Goal: Browse casually

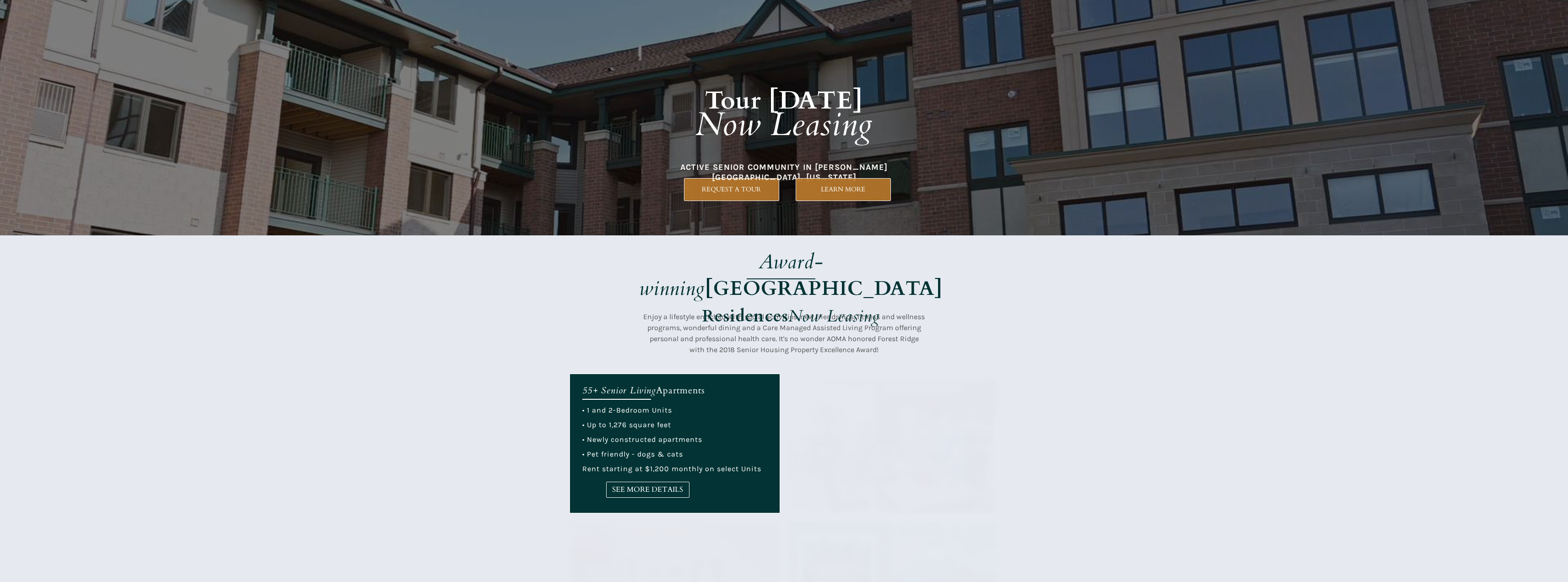
click at [920, 275] on strong "[GEOGRAPHIC_DATA]" at bounding box center [824, 289] width 237 height 27
click at [866, 310] on div at bounding box center [784, 304] width 429 height 138
click at [634, 373] on div at bounding box center [784, 304] width 429 height 138
click at [634, 204] on div at bounding box center [784, 117] width 429 height 235
click at [637, 271] on h1 "Award-winning Forest Ridge Residences Now Leasing" at bounding box center [791, 290] width 360 height 79
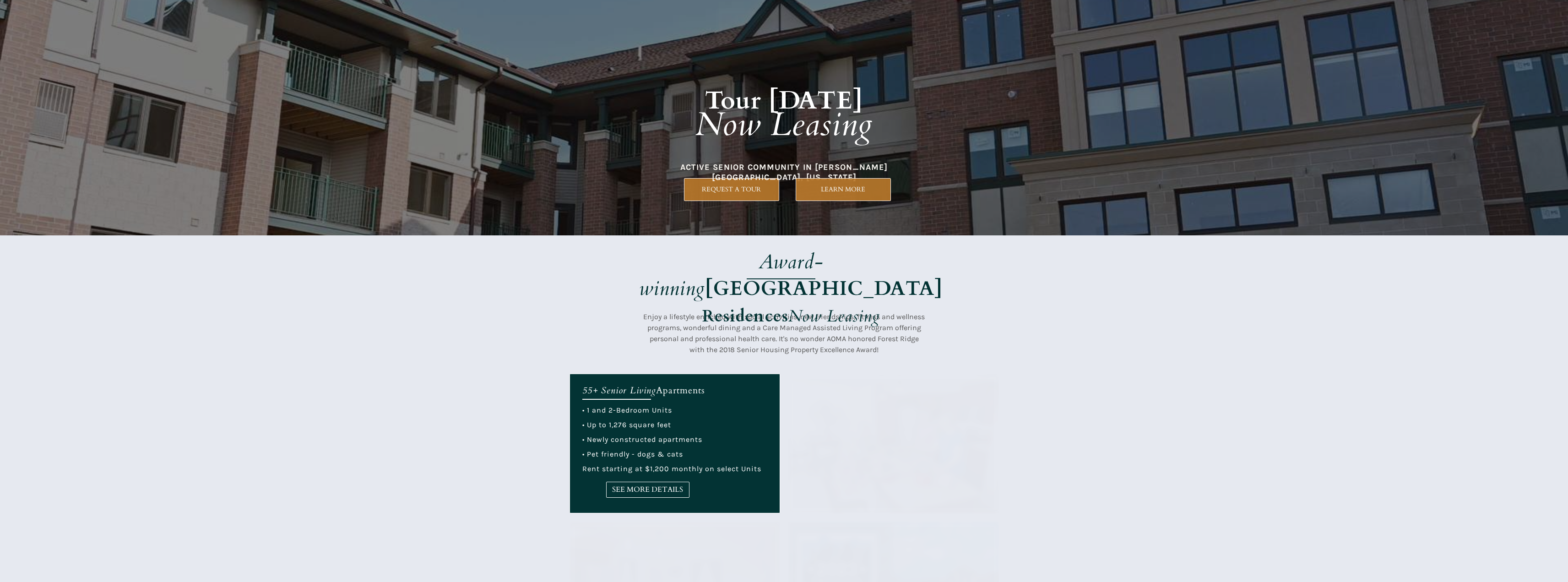
click at [816, 305] on em "Now Leasing" at bounding box center [833, 317] width 91 height 23
click at [801, 275] on strong "[GEOGRAPHIC_DATA]" at bounding box center [824, 289] width 237 height 27
click at [842, 368] on div at bounding box center [784, 304] width 429 height 138
click at [1059, 349] on div at bounding box center [784, 304] width 1568 height 138
click at [621, 306] on div at bounding box center [784, 304] width 429 height 138
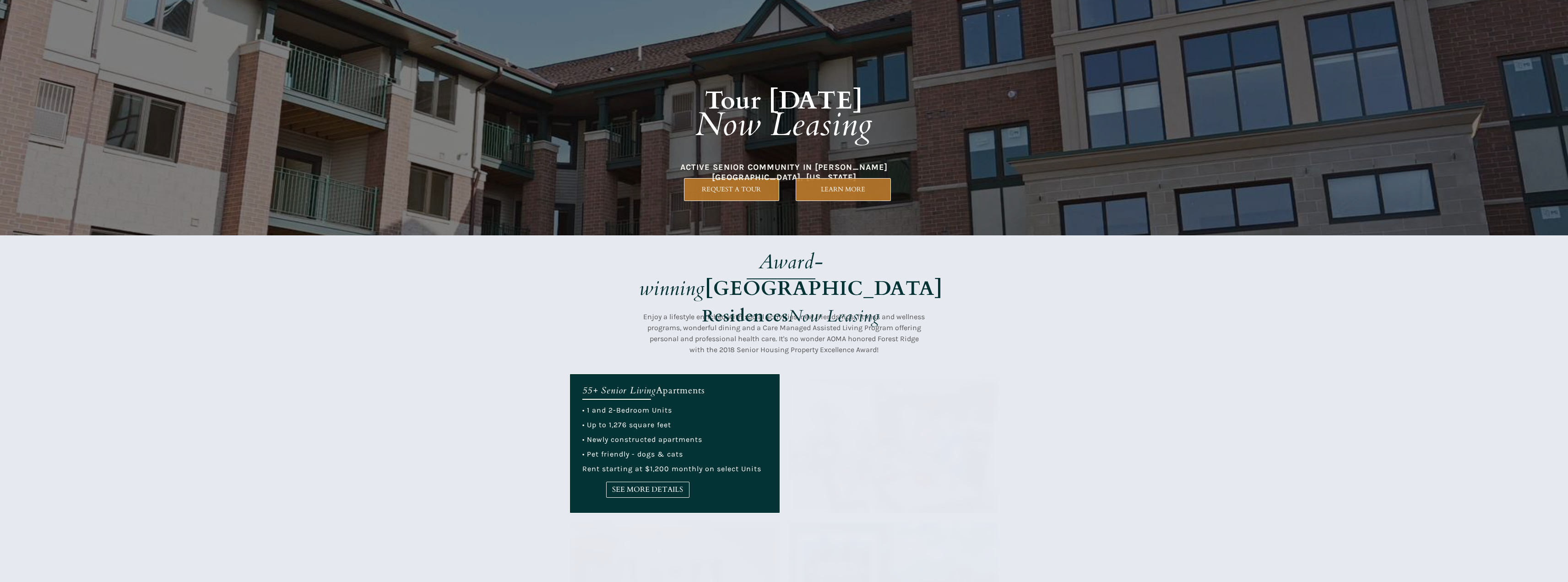
click at [662, 274] on em "Award-winning" at bounding box center [731, 274] width 184 height 54
click at [726, 302] on h1 "Award-winning Forest Ridge Residences Now Leasing" at bounding box center [791, 290] width 360 height 79
click at [1060, 203] on div at bounding box center [784, 117] width 1568 height 235
click at [539, 247] on div at bounding box center [784, 304] width 1568 height 138
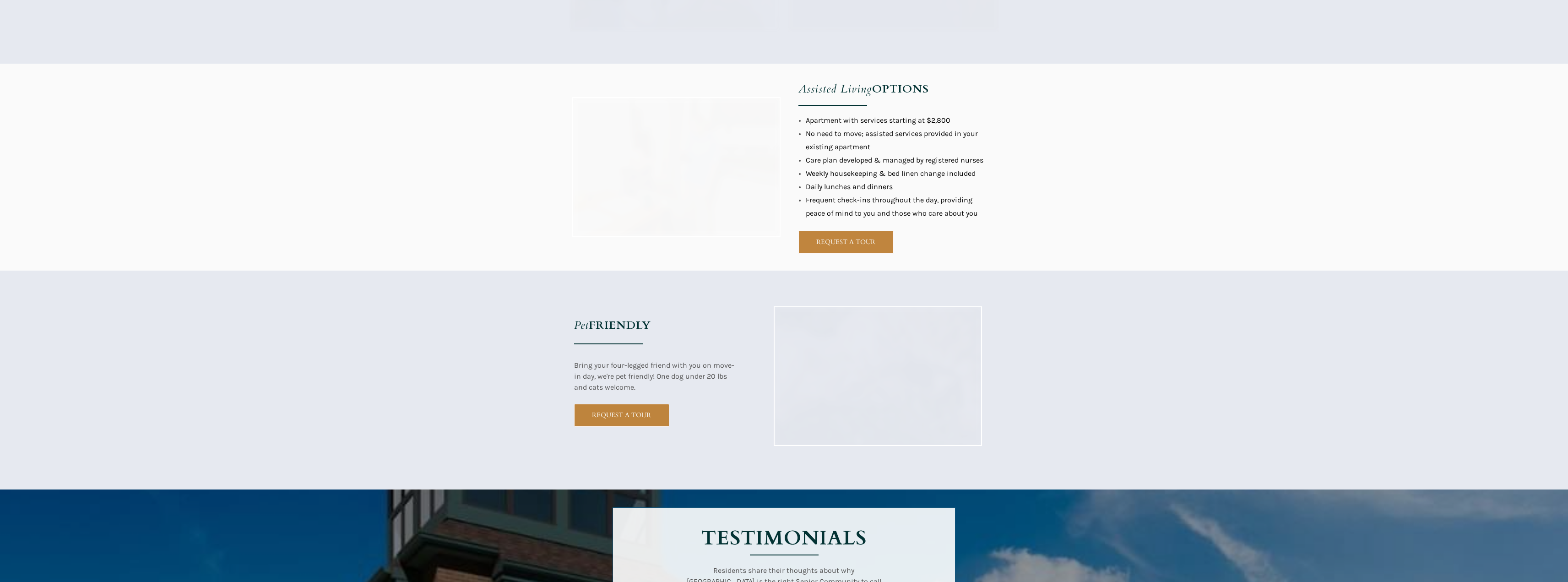
scroll to position [825, 0]
